Goal: Navigation & Orientation: Understand site structure

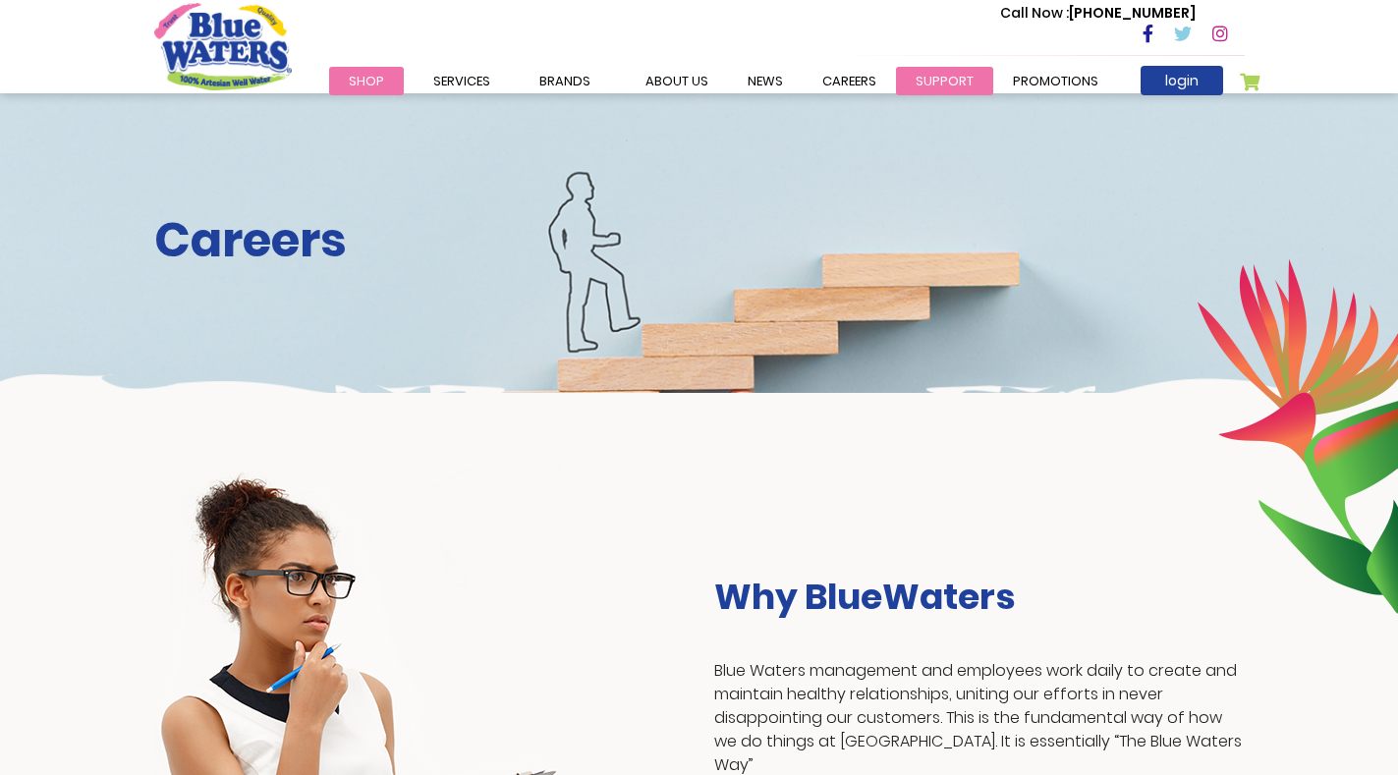
click at [914, 75] on link "support" at bounding box center [944, 81] width 97 height 28
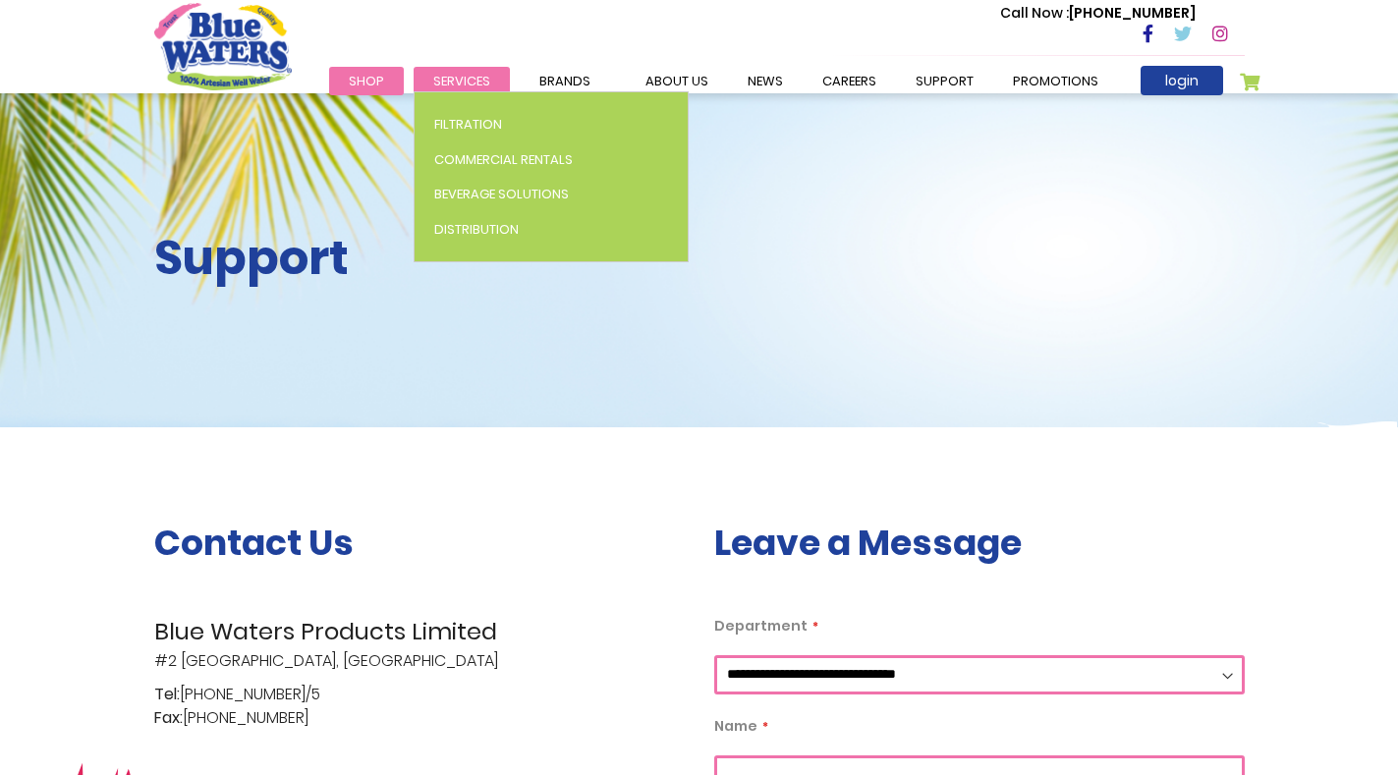
click at [456, 79] on span "Services" at bounding box center [461, 81] width 57 height 19
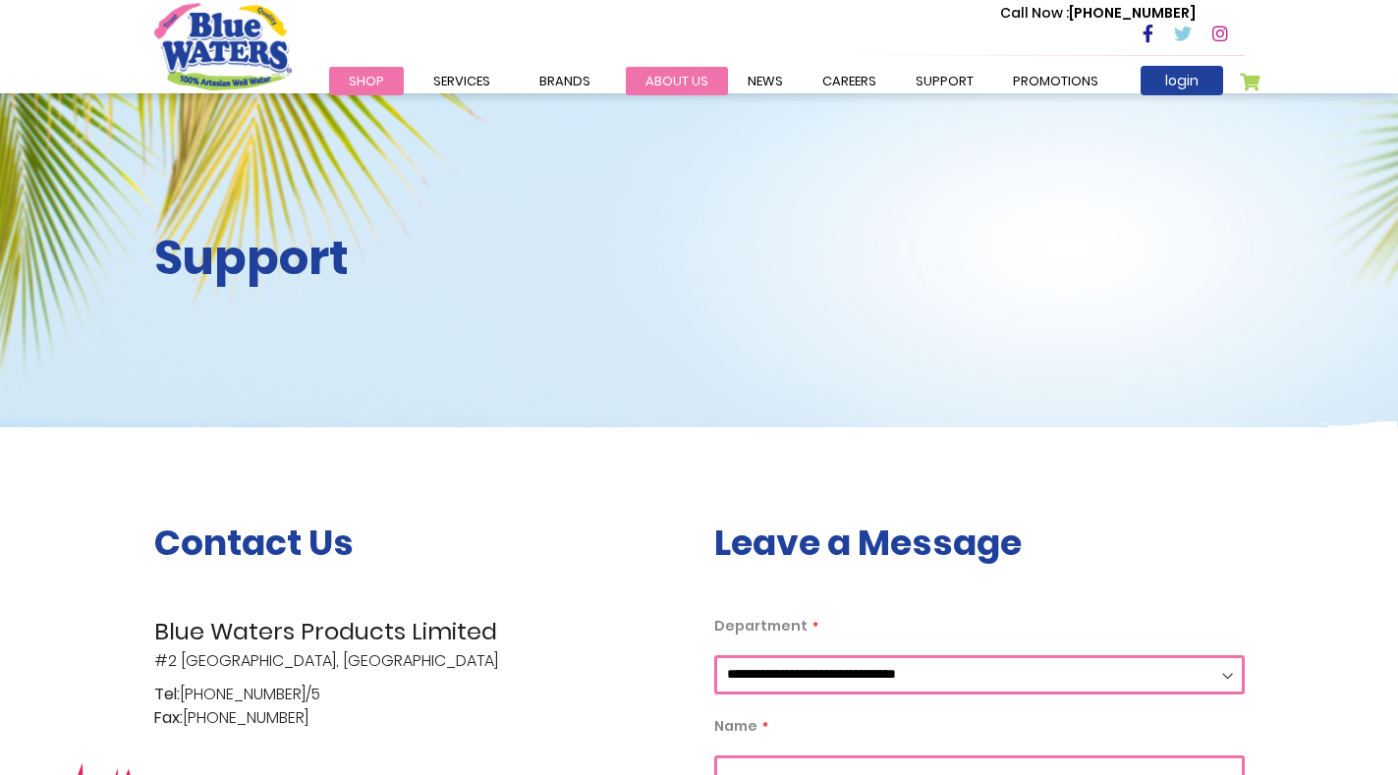
click at [683, 76] on link "about us" at bounding box center [677, 81] width 102 height 28
